Goal: Obtain resource: Download file/media

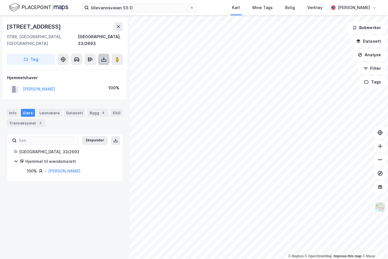
click at [104, 56] on icon at bounding box center [104, 59] width 6 height 6
click at [106, 66] on div "Last ned grunnbok" at bounding box center [79, 70] width 60 height 9
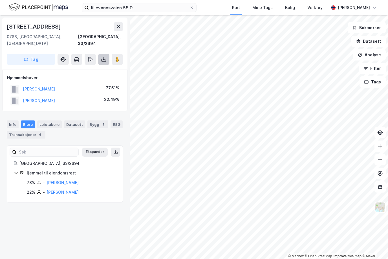
click at [102, 59] on icon at bounding box center [104, 60] width 5 height 2
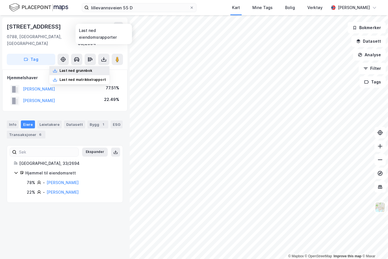
click at [102, 66] on div "Last ned grunnbok" at bounding box center [79, 70] width 60 height 9
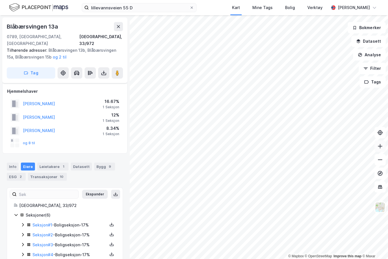
scroll to position [14, 0]
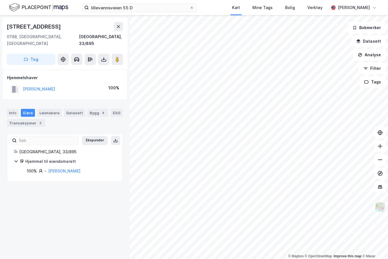
click at [132, 258] on html "[STREET_ADDRESS] D Kart Mine Tags Bolig Verktøy [PERSON_NAME] © Mapbox © OpenSt…" at bounding box center [194, 129] width 388 height 259
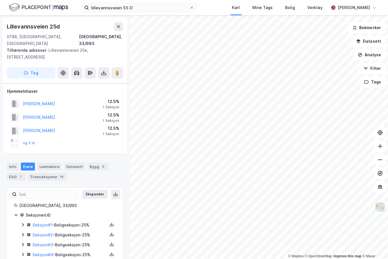
scroll to position [6, 0]
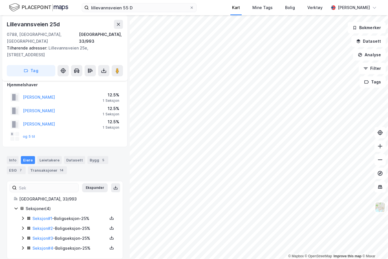
click at [248, 14] on div "lillevannsveien 55 D Kart Mine Tags Bolig Verktøy [PERSON_NAME] © Mapbox © Open…" at bounding box center [194, 129] width 388 height 259
click at [358, 258] on html "lillevannsveien 55 D Kart Mine Tags Bolig Verktøy [PERSON_NAME] © Mapbox © Open…" at bounding box center [194, 129] width 388 height 259
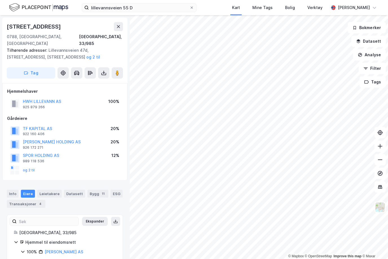
scroll to position [6, 0]
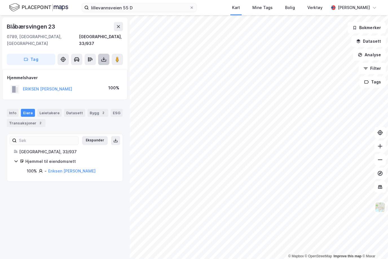
click at [106, 56] on icon at bounding box center [104, 59] width 6 height 6
click at [98, 66] on div "Last ned grunnbok" at bounding box center [79, 70] width 60 height 9
click at [288, 258] on html "lillevannsveien 55 D Kart Mine Tags Bolig Verktøy [PERSON_NAME] © Mapbox © Open…" at bounding box center [194, 129] width 388 height 259
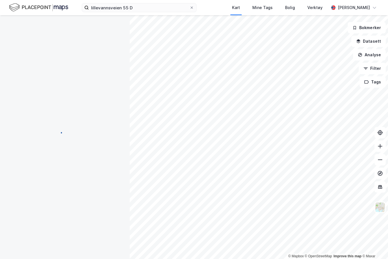
scroll to position [6, 0]
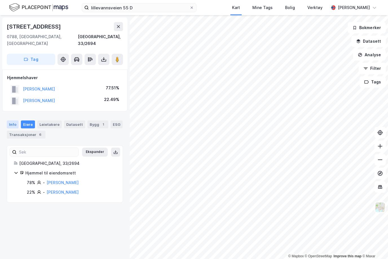
click at [10, 120] on div "Info" at bounding box center [13, 124] width 12 height 8
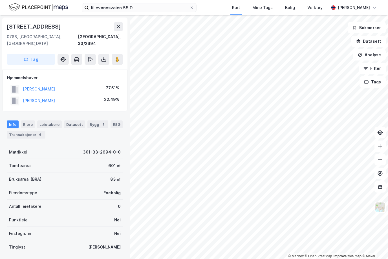
click at [64, 176] on div "Bruksareal (BRA) 83 ㎡" at bounding box center [65, 179] width 116 height 14
click at [59, 28] on div "[STREET_ADDRESS]" at bounding box center [34, 26] width 55 height 9
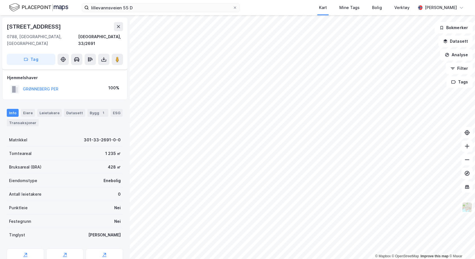
scroll to position [6, 0]
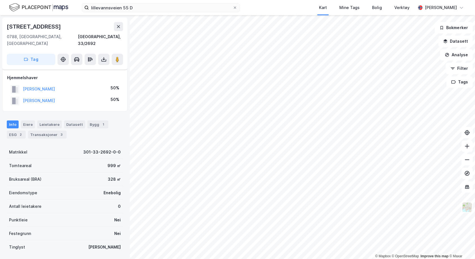
scroll to position [6, 0]
